Goal: Task Accomplishment & Management: Use online tool/utility

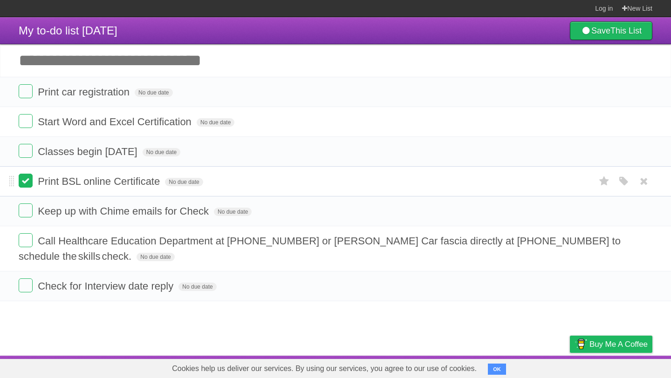
click at [26, 187] on label at bounding box center [26, 181] width 14 height 14
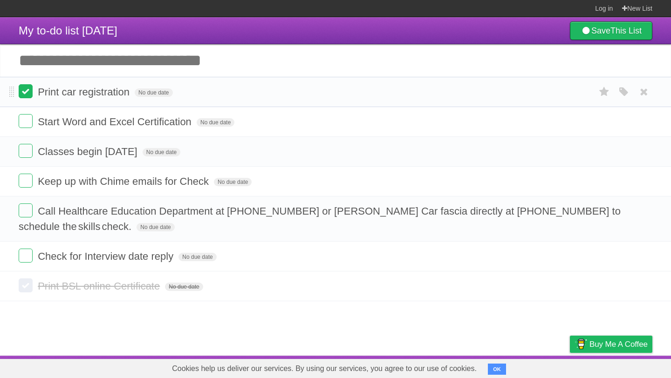
click at [26, 96] on label at bounding box center [26, 91] width 14 height 14
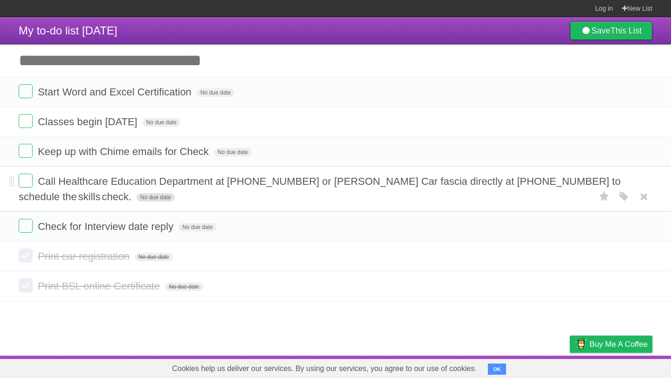
click at [174, 193] on span "No due date" at bounding box center [156, 197] width 38 height 8
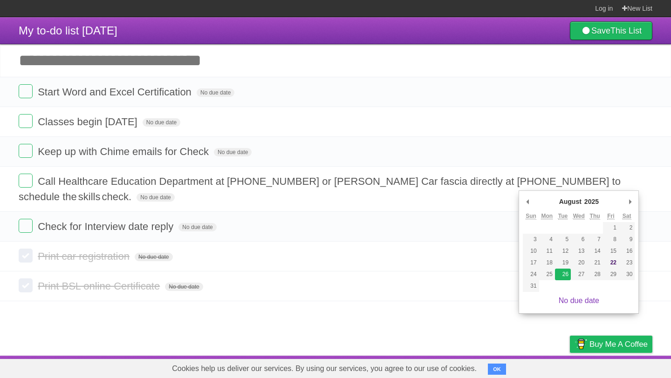
type span "[DATE]"
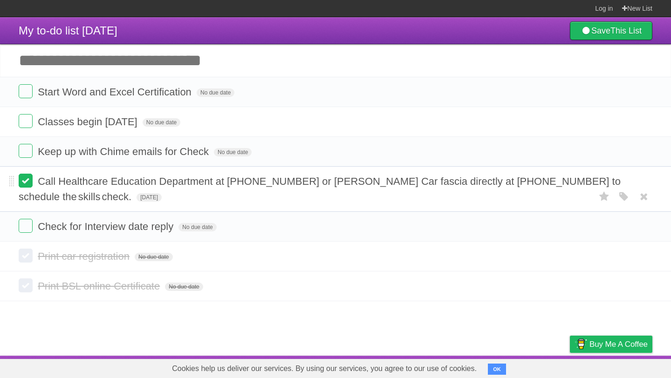
click at [24, 186] on label at bounding box center [26, 181] width 14 height 14
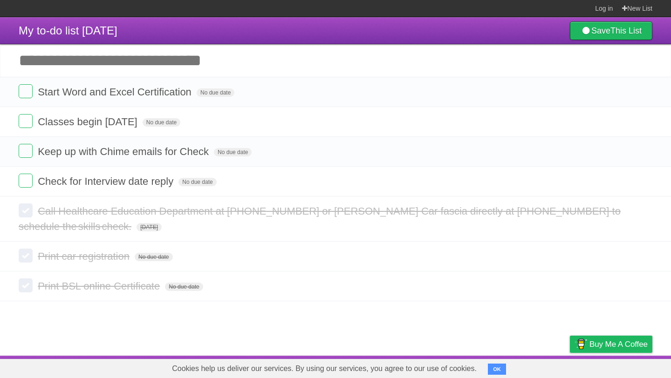
click at [105, 59] on input "Add another task" at bounding box center [335, 60] width 671 height 33
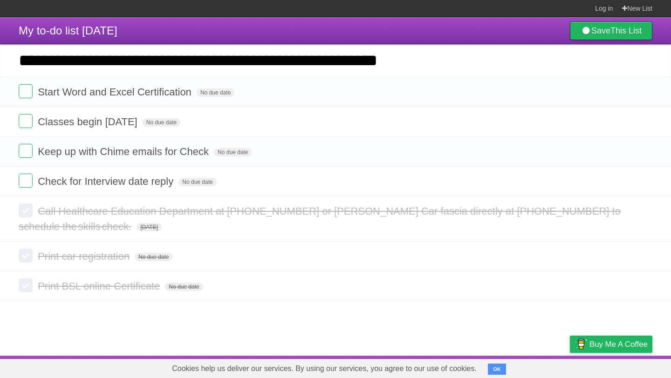
type input "**********"
click input "*********" at bounding box center [0, 0] width 0 height 0
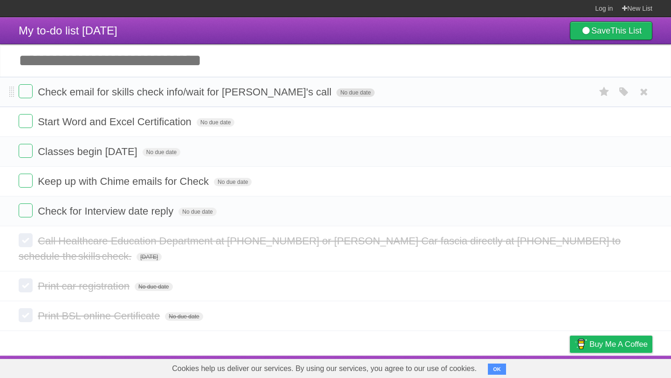
click at [336, 95] on span "No due date" at bounding box center [355, 93] width 38 height 8
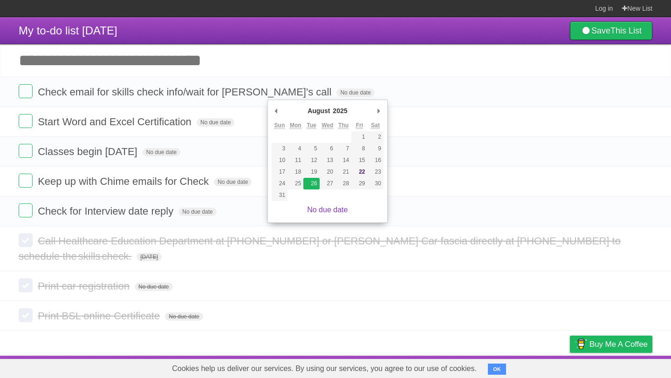
type span "[DATE]"
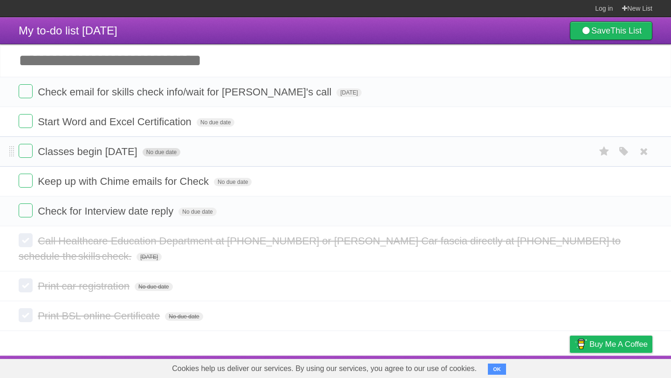
click at [172, 157] on span "No due date" at bounding box center [162, 152] width 38 height 8
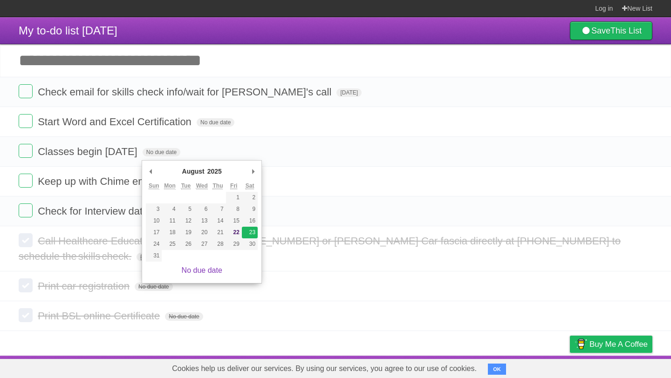
type span "[DATE]"
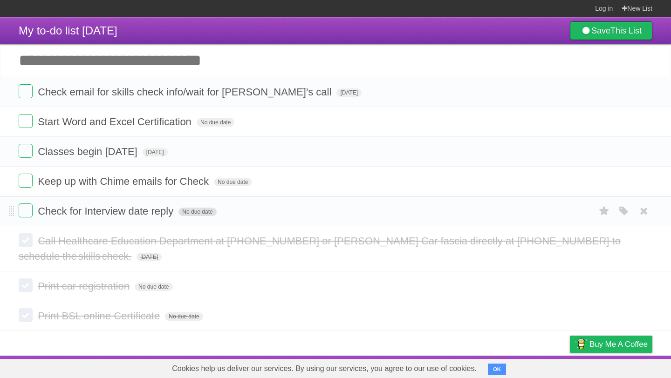
click at [190, 216] on span "No due date" at bounding box center [197, 212] width 38 height 8
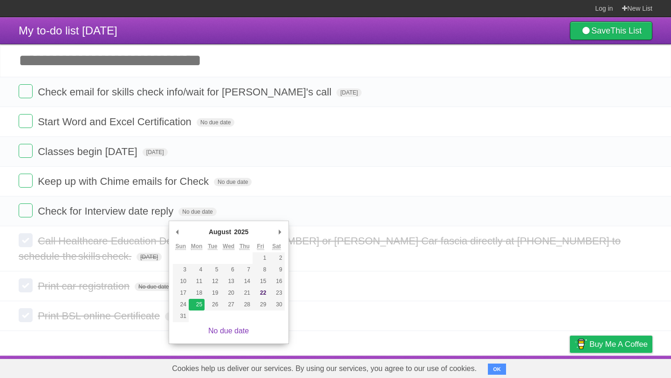
type span "[DATE]"
